Goal: Task Accomplishment & Management: Use online tool/utility

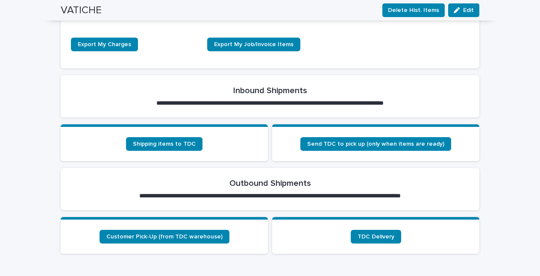
scroll to position [243, 0]
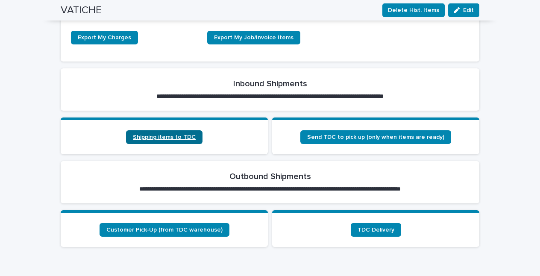
click at [168, 137] on span "Shipping items to TDC" at bounding box center [164, 137] width 63 height 6
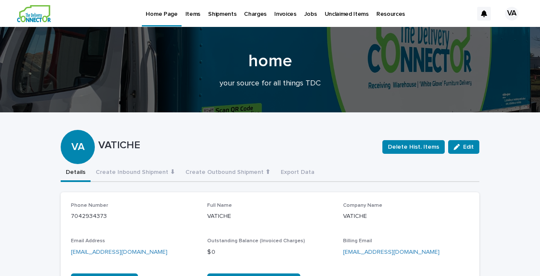
click at [193, 13] on p "Items" at bounding box center [192, 9] width 15 height 18
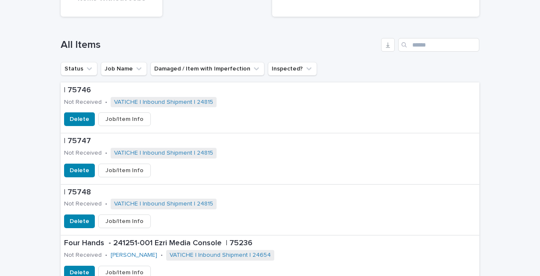
scroll to position [313, 0]
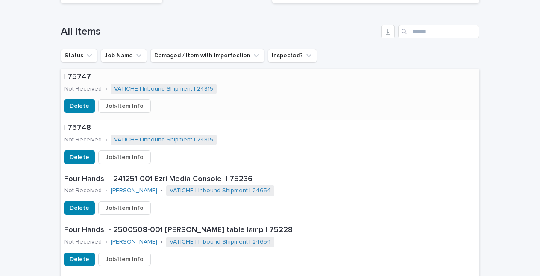
click at [115, 105] on span "Job/Item Info" at bounding box center [125, 106] width 38 height 9
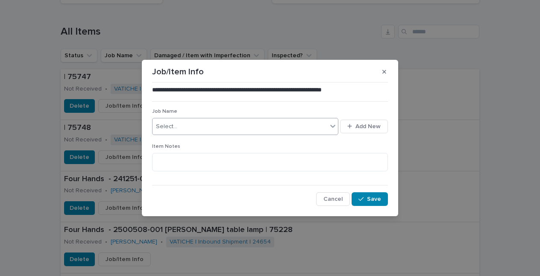
click at [179, 127] on div "Select..." at bounding box center [240, 127] width 175 height 14
click at [358, 124] on span "Add New" at bounding box center [367, 126] width 25 height 6
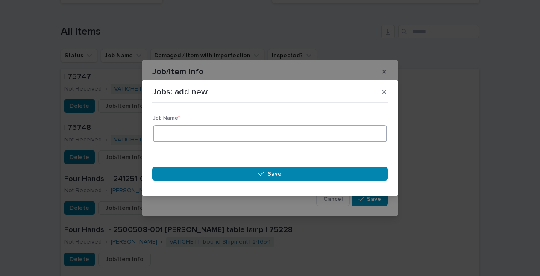
click at [258, 135] on input at bounding box center [270, 133] width 234 height 17
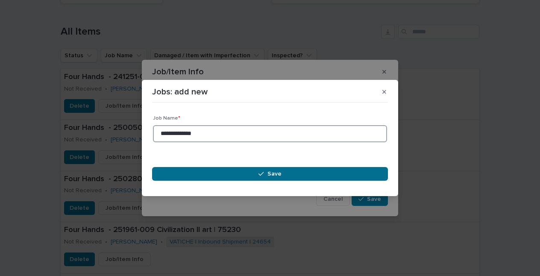
type input "**********"
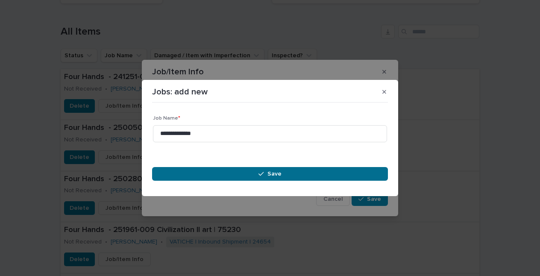
click at [323, 172] on button "Save" at bounding box center [270, 174] width 236 height 14
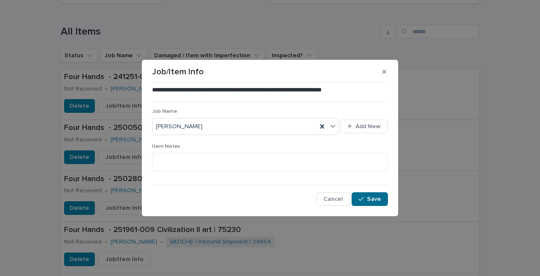
click at [367, 197] on div "button" at bounding box center [362, 199] width 9 height 6
click at [385, 72] on icon "button" at bounding box center [384, 72] width 4 height 6
click at [374, 195] on button "Save" at bounding box center [370, 199] width 36 height 14
click at [384, 68] on button "button" at bounding box center [384, 72] width 14 height 14
click at [372, 196] on span "Save" at bounding box center [374, 199] width 14 height 6
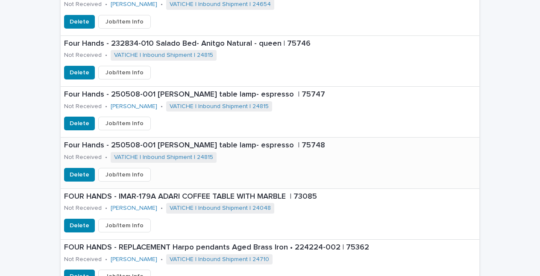
scroll to position [796, 0]
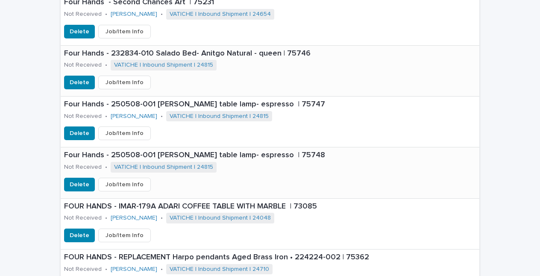
click at [138, 78] on span "Job/Item Info" at bounding box center [125, 82] width 38 height 9
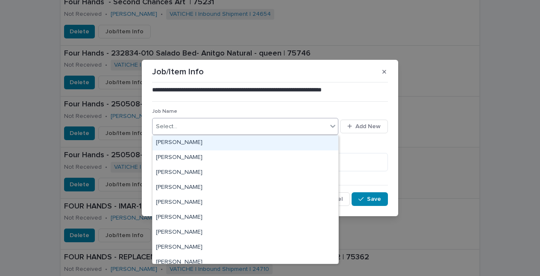
click at [314, 126] on div "Select..." at bounding box center [240, 127] width 175 height 14
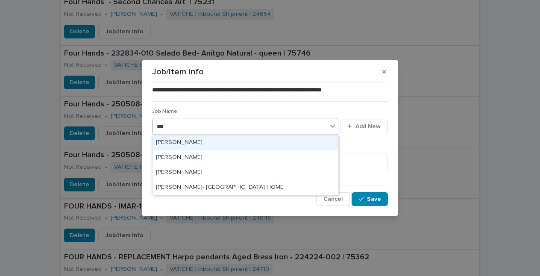
type input "****"
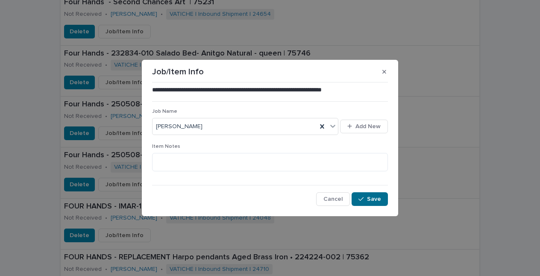
click at [377, 200] on span "Save" at bounding box center [374, 199] width 14 height 6
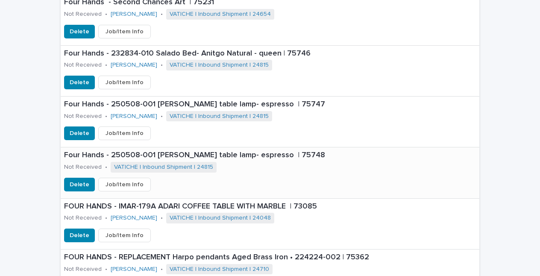
click at [204, 162] on span "VATICHE | Inbound Shipment | 24815" at bounding box center [164, 167] width 106 height 11
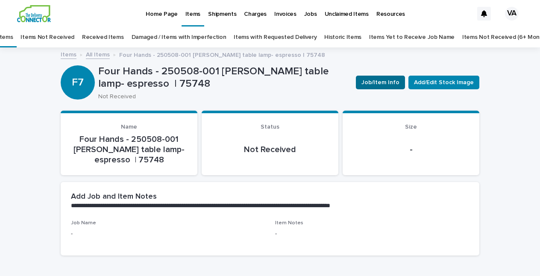
click at [385, 82] on span "Job/Item Info" at bounding box center [380, 82] width 38 height 9
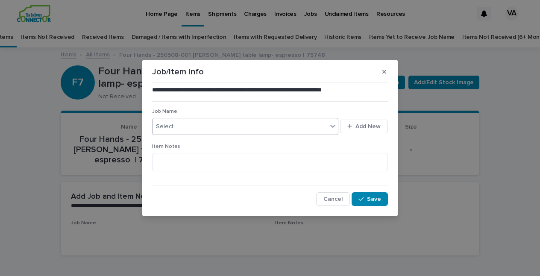
click at [316, 123] on div "Select..." at bounding box center [240, 127] width 175 height 14
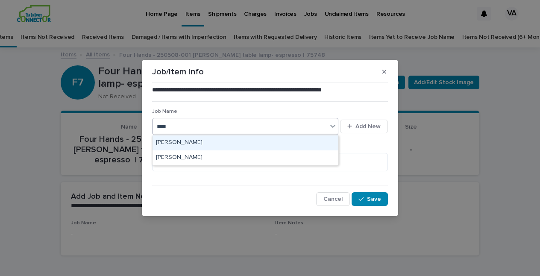
type input "*****"
click at [308, 143] on div "[PERSON_NAME]" at bounding box center [246, 142] width 186 height 15
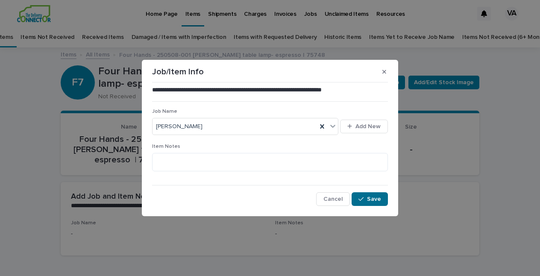
click at [369, 199] on span "Save" at bounding box center [374, 199] width 14 height 6
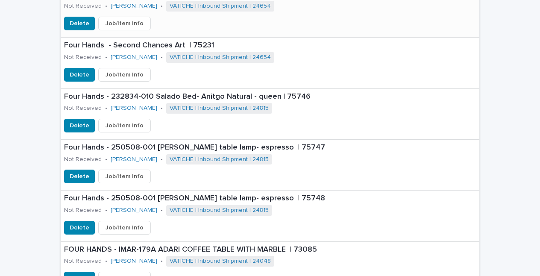
scroll to position [757, 0]
